Goal: Navigation & Orientation: Find specific page/section

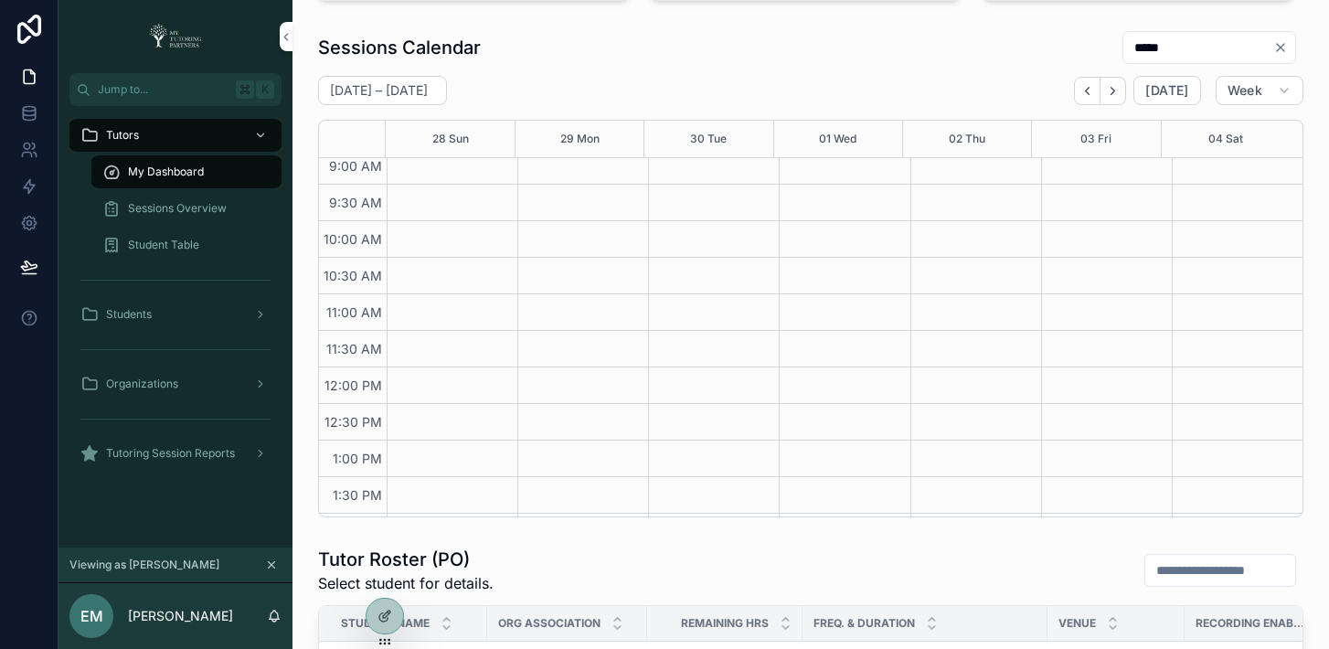
scroll to position [271, 0]
click at [182, 208] on span "Sessions Overview" at bounding box center [177, 208] width 99 height 15
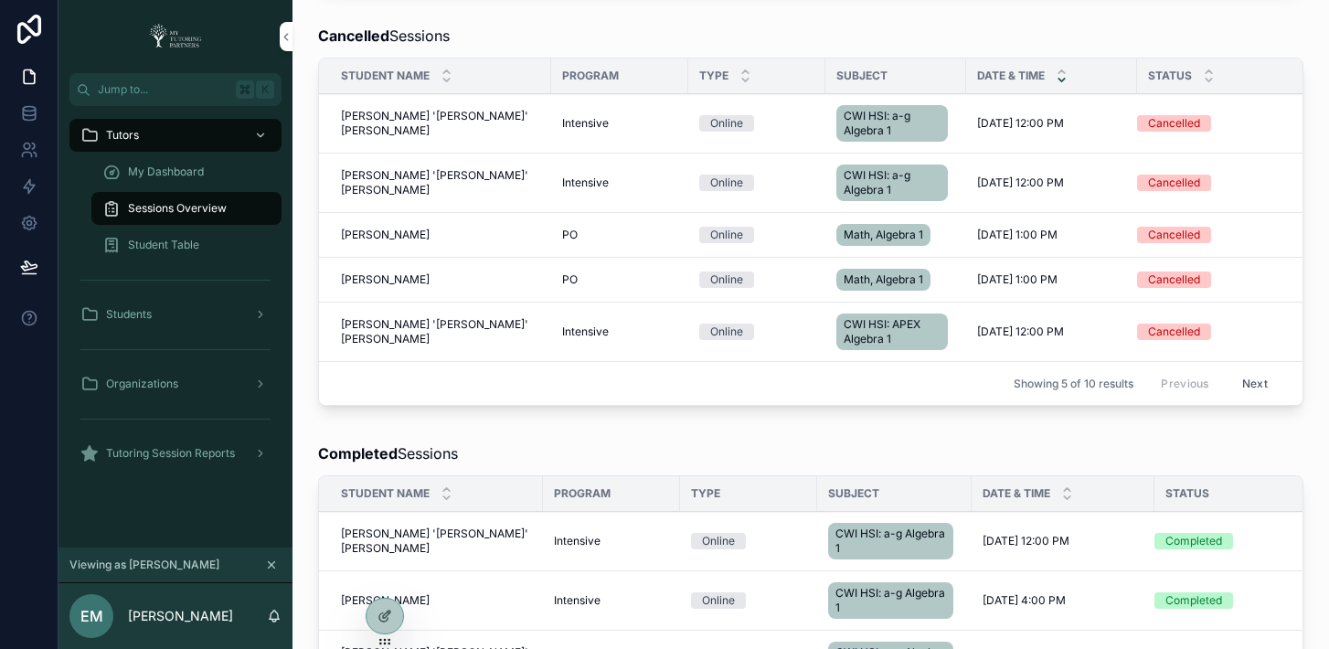
scroll to position [557, 0]
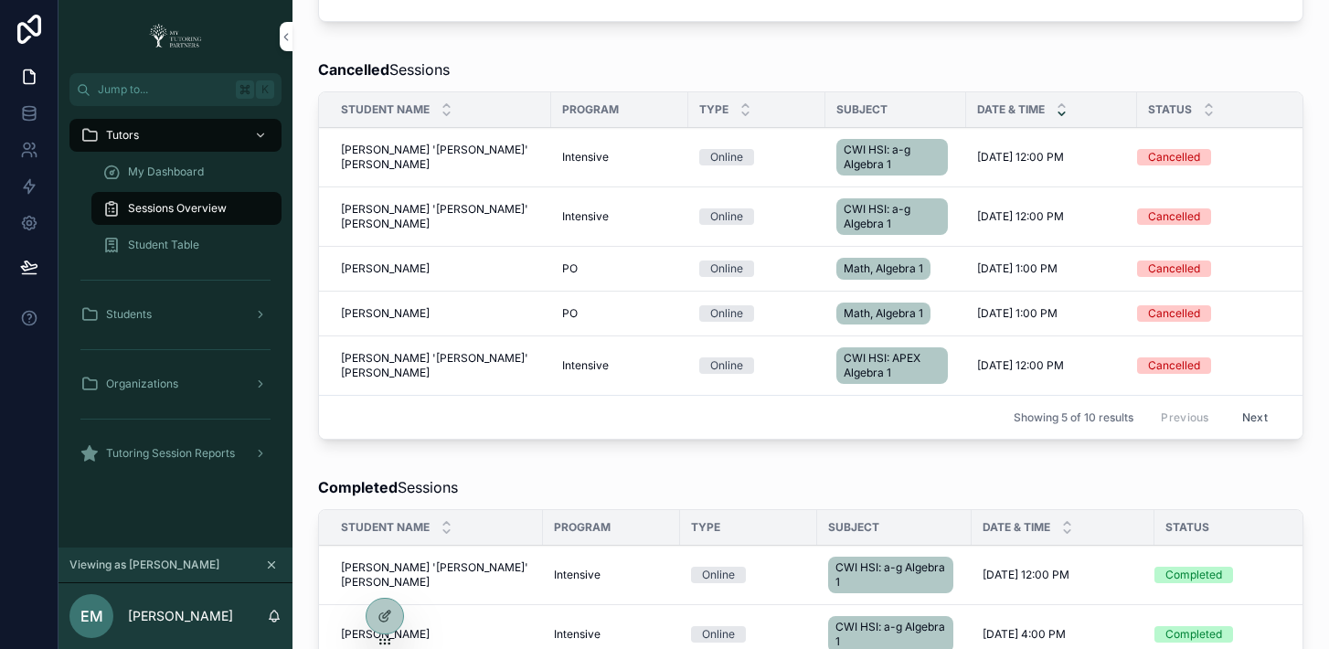
click at [1245, 418] on button "Next" at bounding box center [1255, 417] width 51 height 28
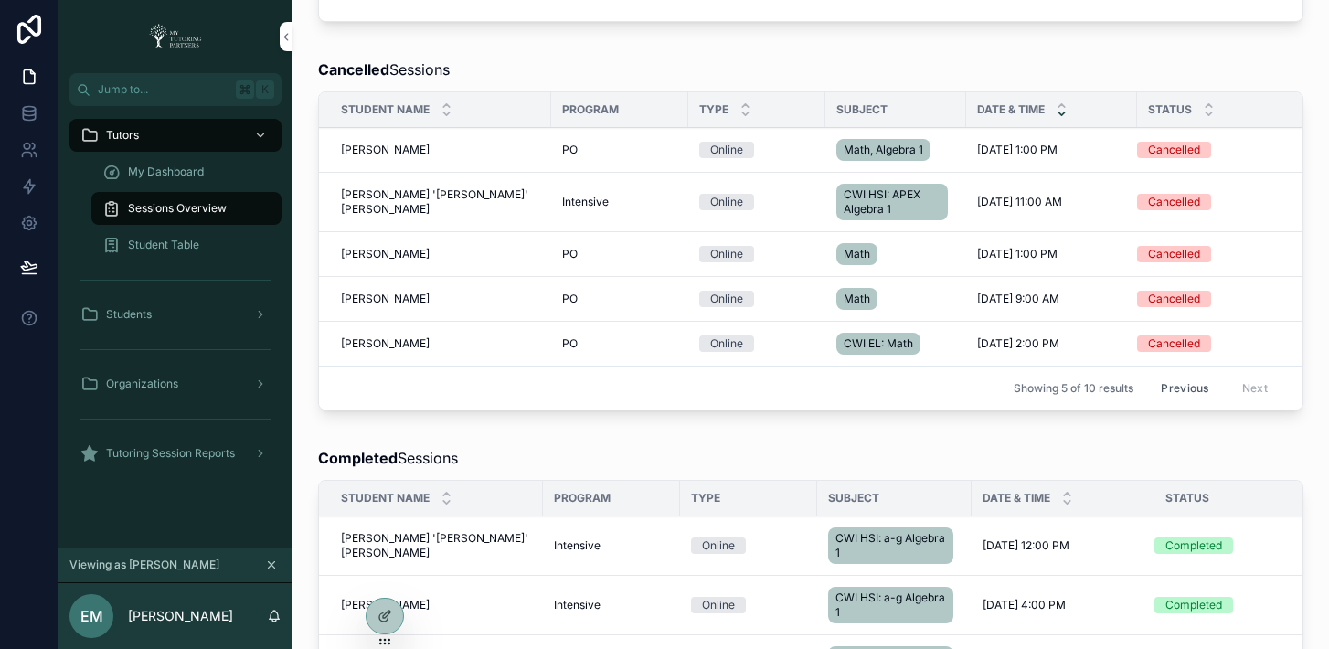
click at [1156, 390] on button "Previous" at bounding box center [1184, 388] width 73 height 28
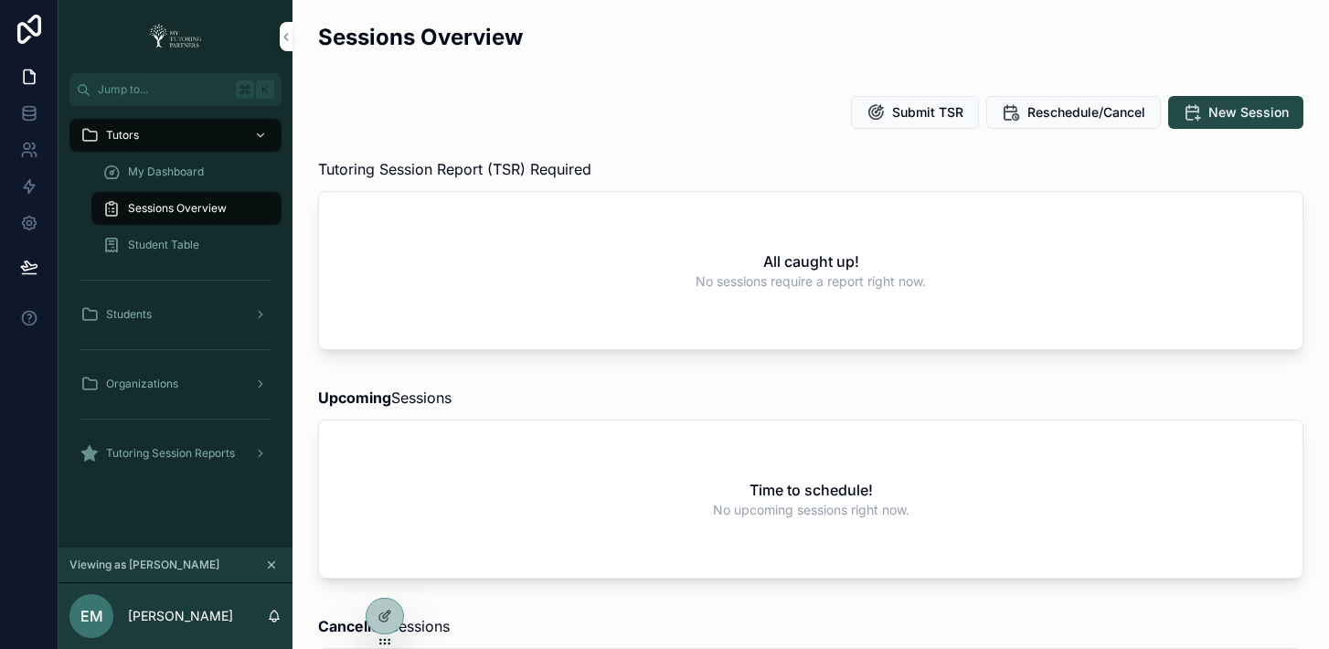
click at [186, 169] on span "My Dashboard" at bounding box center [166, 172] width 76 height 15
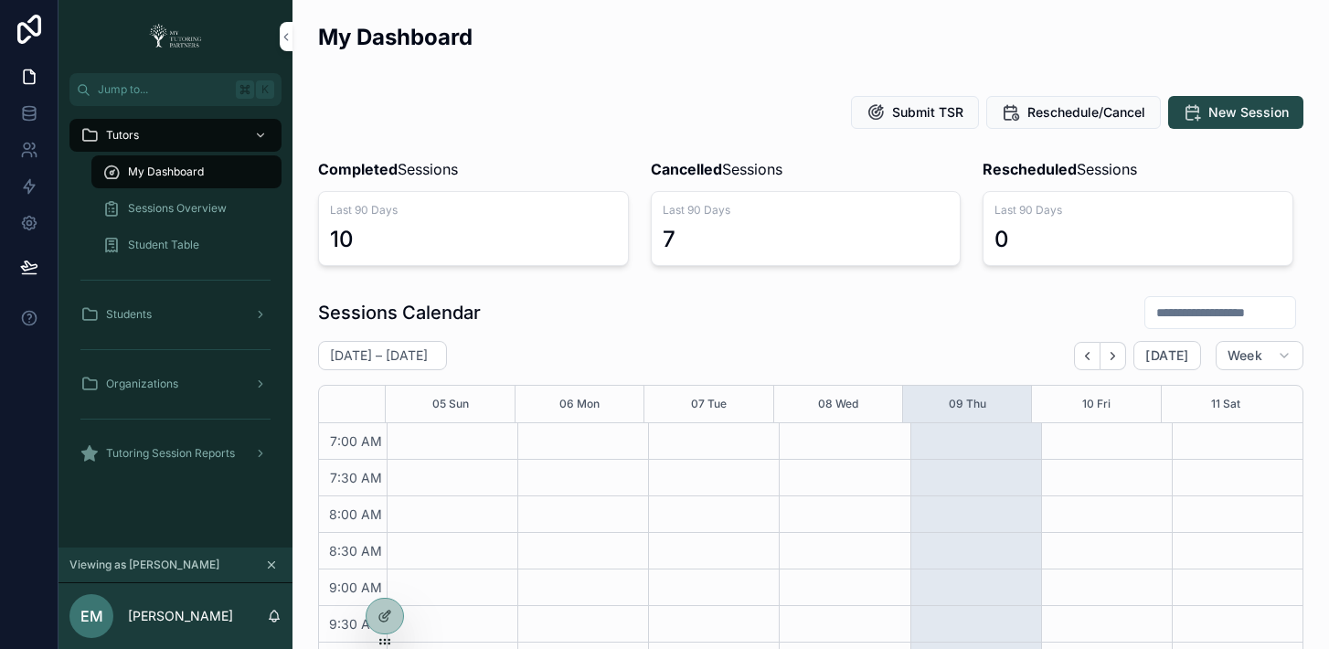
scroll to position [512, 0]
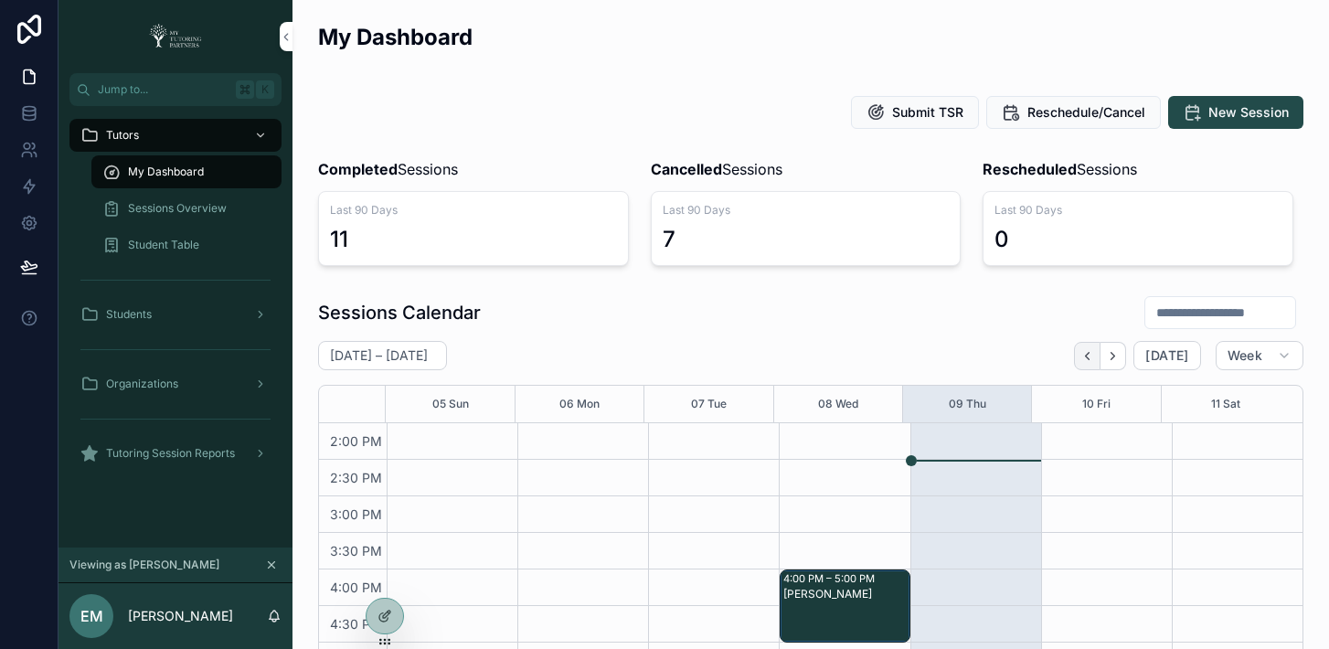
click at [1087, 358] on button "Back" at bounding box center [1087, 356] width 27 height 28
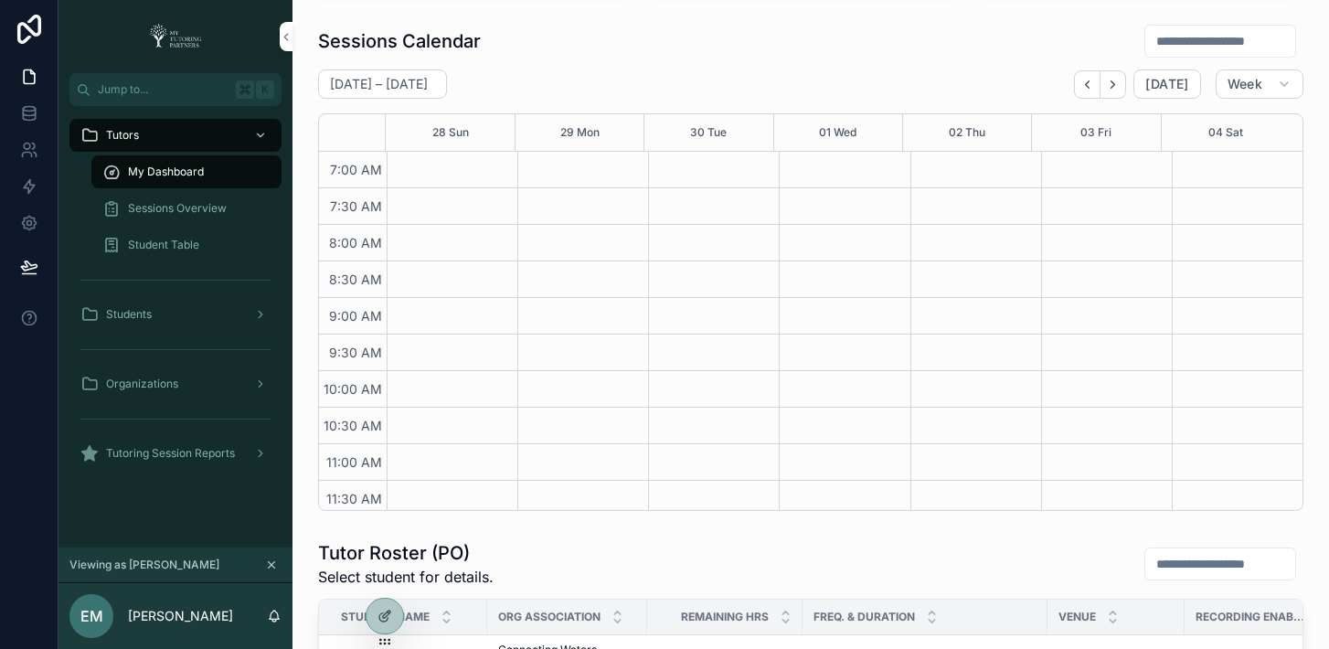
scroll to position [251, 0]
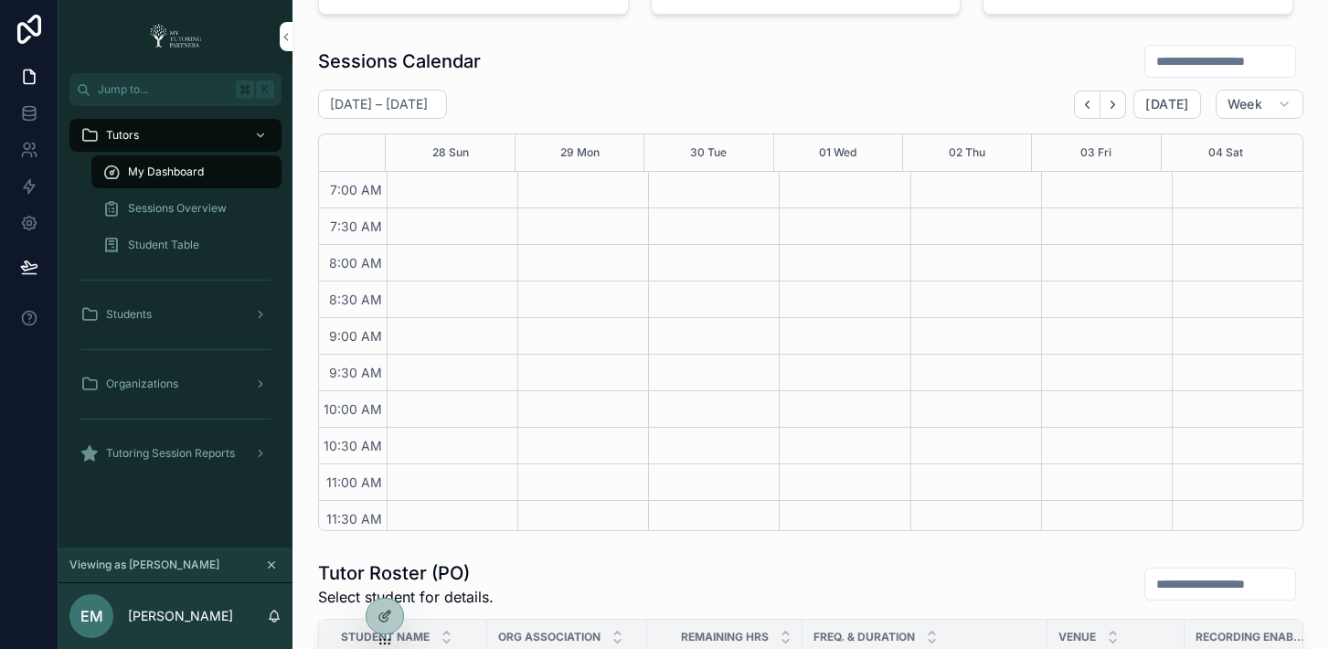
click at [1178, 53] on input "scrollable content" at bounding box center [1220, 61] width 150 height 26
type input "*****"
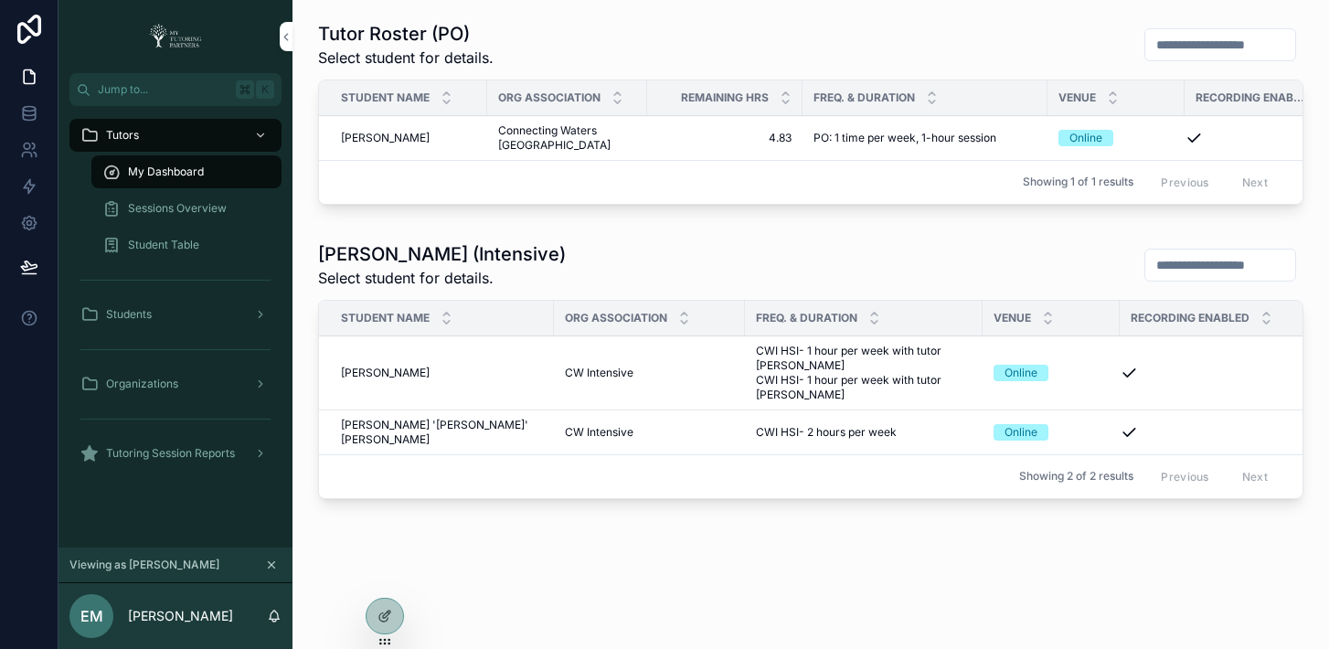
scroll to position [817, 0]
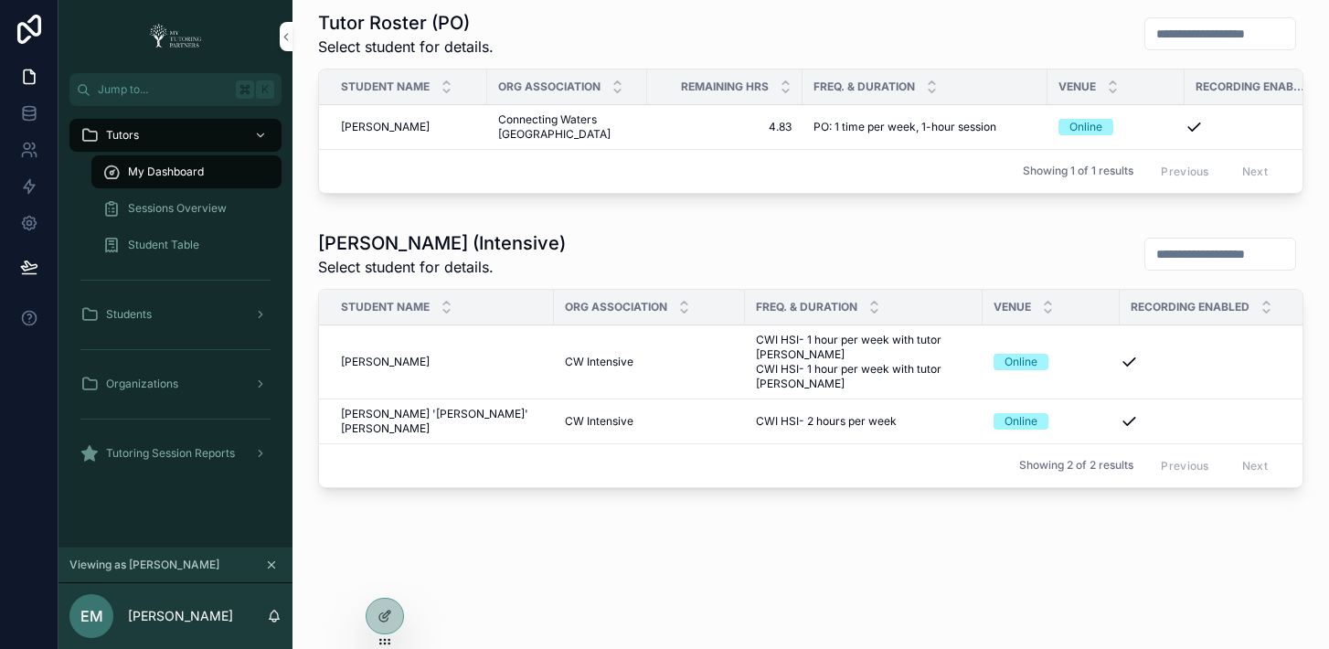
click at [188, 217] on div "Sessions Overview" at bounding box center [186, 208] width 168 height 29
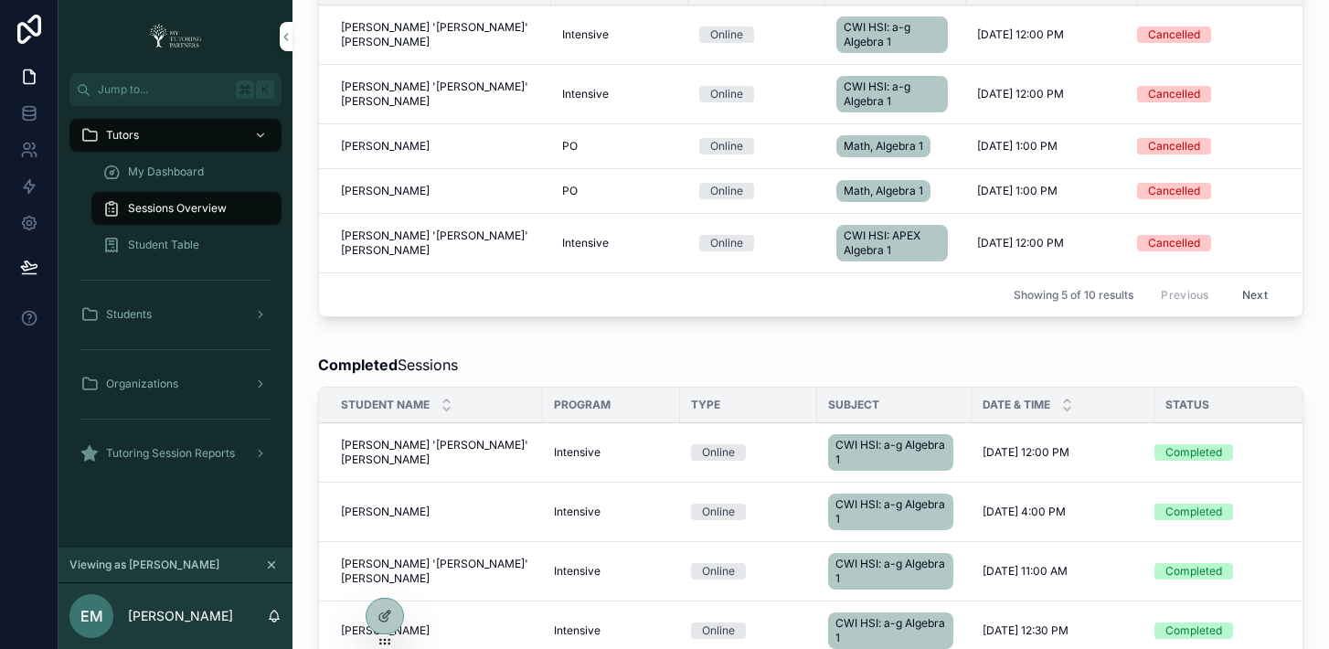
scroll to position [983, 0]
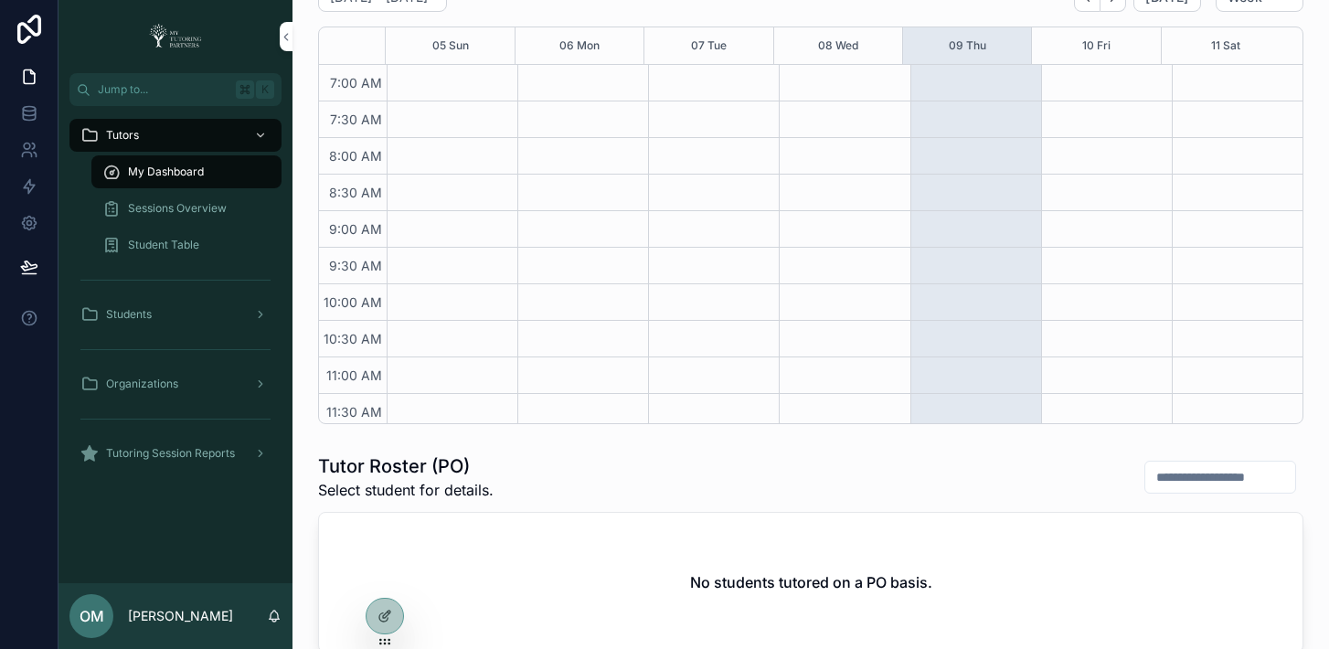
scroll to position [512, 0]
